Goal: Task Accomplishment & Management: Use online tool/utility

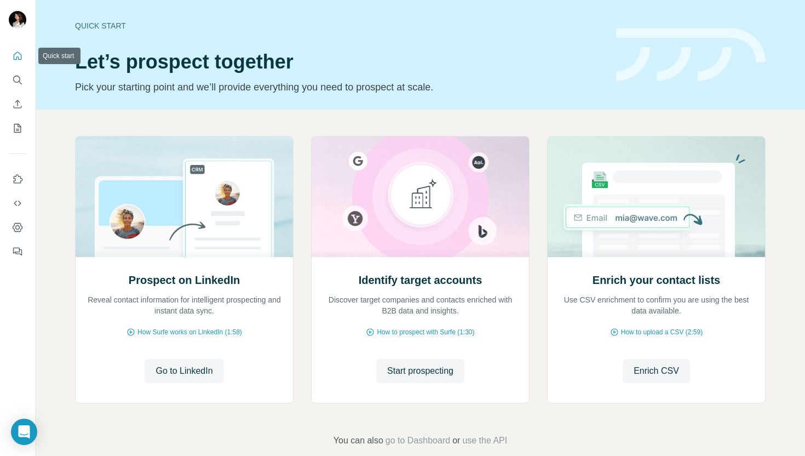
click at [20, 57] on icon "Quick start" at bounding box center [17, 55] width 11 height 11
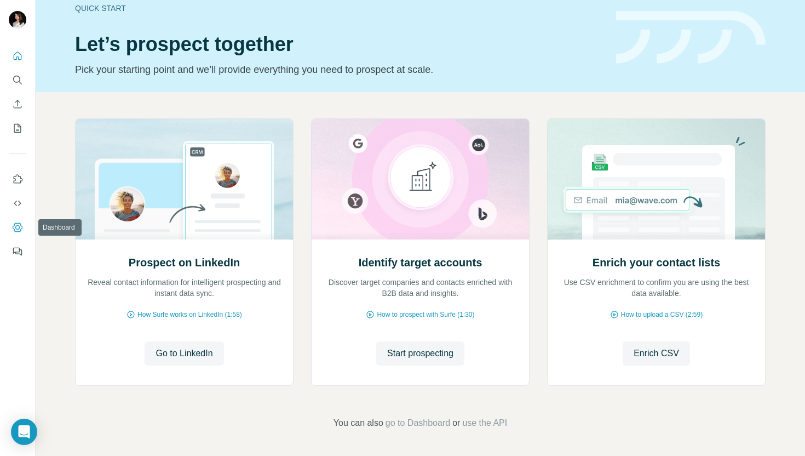
click at [16, 227] on icon "Dashboard" at bounding box center [17, 227] width 11 height 11
